Goal: Transaction & Acquisition: Download file/media

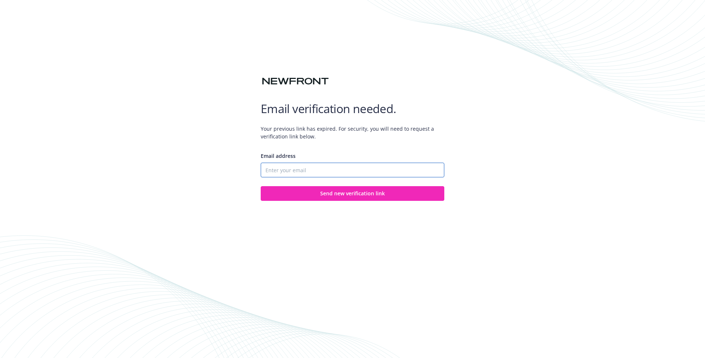
click at [347, 173] on input "Email address" at bounding box center [353, 170] width 184 height 15
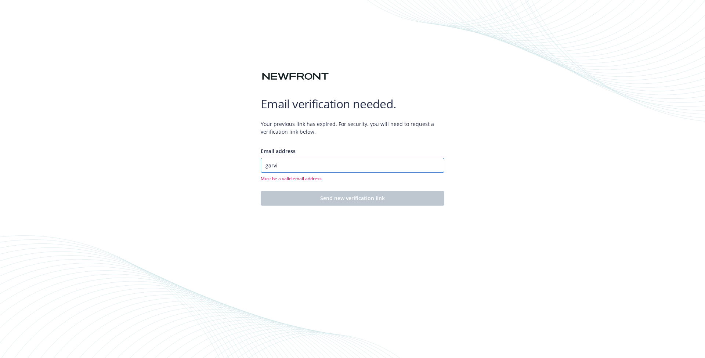
type input "[PERSON_NAME]"
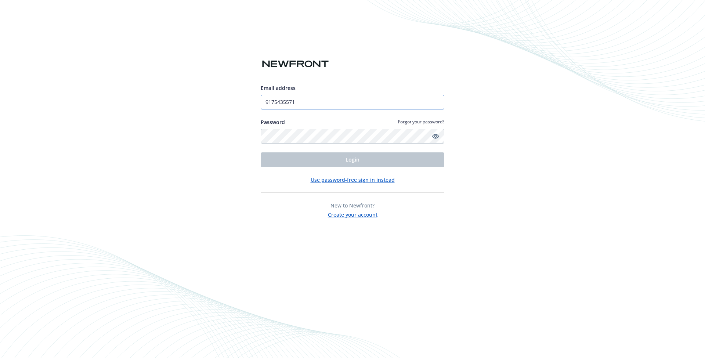
click at [362, 102] on input "9175435571" at bounding box center [353, 102] width 184 height 15
click at [363, 102] on input "9175435571" at bounding box center [353, 102] width 184 height 15
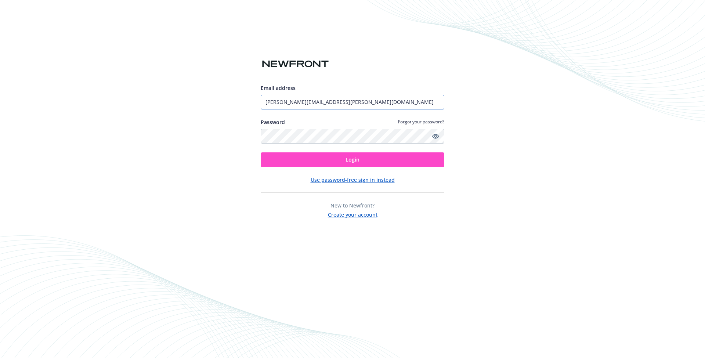
type input "garvit.duggal@outschool.com"
click at [375, 156] on button "Login" at bounding box center [353, 159] width 184 height 15
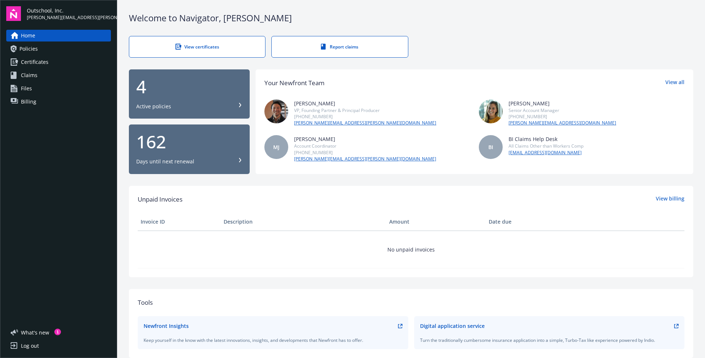
click at [71, 66] on link "Certificates" at bounding box center [58, 62] width 105 height 12
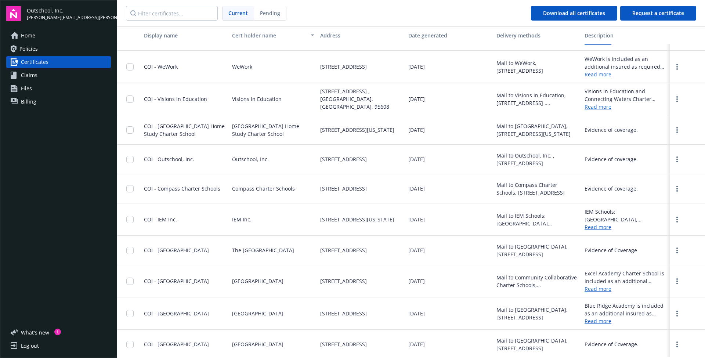
scroll to position [439, 0]
click at [34, 50] on span "Policies" at bounding box center [28, 49] width 18 height 12
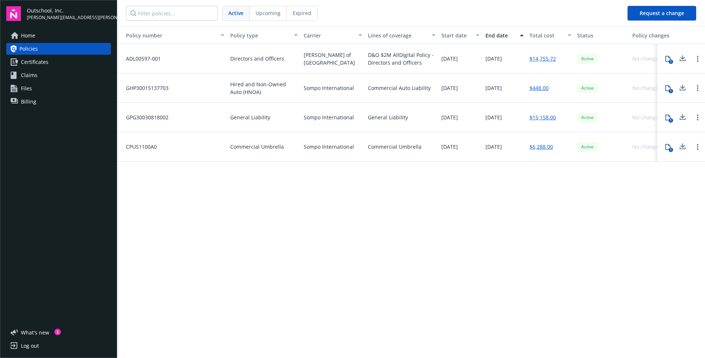
click at [682, 58] on icon at bounding box center [682, 57] width 5 height 4
click at [682, 88] on icon at bounding box center [682, 86] width 5 height 4
click at [684, 119] on icon at bounding box center [682, 117] width 9 height 9
click at [683, 146] on icon at bounding box center [682, 145] width 5 height 4
